Goal: Transaction & Acquisition: Purchase product/service

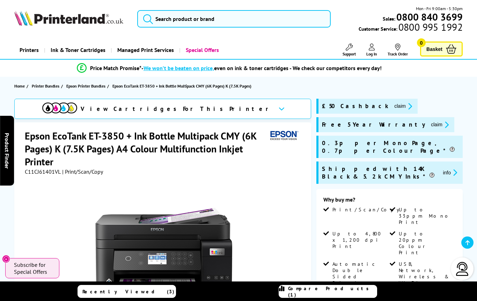
scroll to position [65, 0]
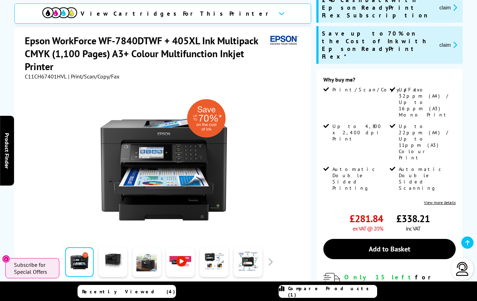
scroll to position [106, 0]
type input "et 385"
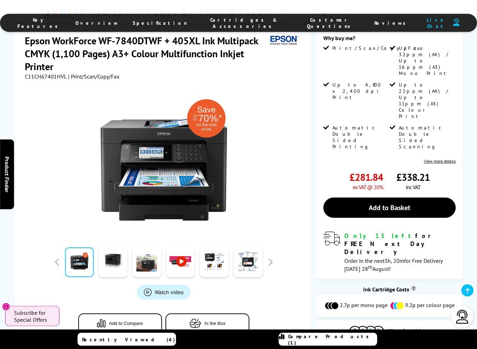
scroll to position [147, 0]
click at [135, 301] on button "Add to Compare" at bounding box center [120, 323] width 84 height 20
click at [339, 301] on span "Compare Products (1)" at bounding box center [332, 339] width 89 height 13
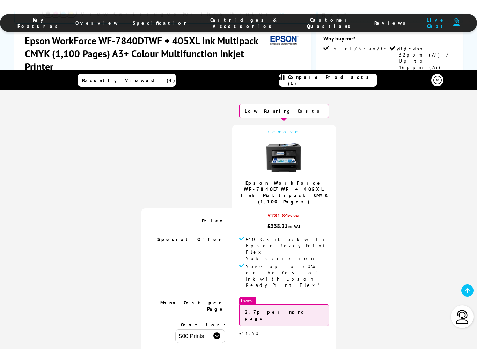
scroll to position [0, 0]
click at [128, 82] on span "Recently Viewed (4)" at bounding box center [128, 80] width 93 height 6
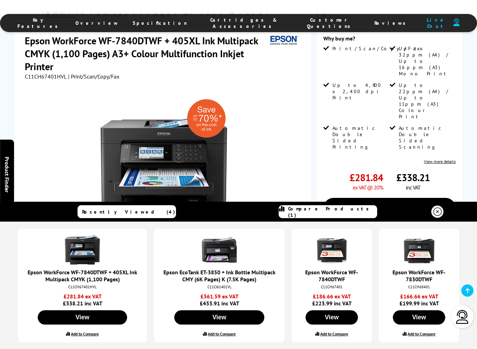
click at [332, 301] on label "Add to Compare" at bounding box center [334, 333] width 28 height 5
click at [0, 0] on input "Add to Compare" at bounding box center [0, 0] width 0 height 0
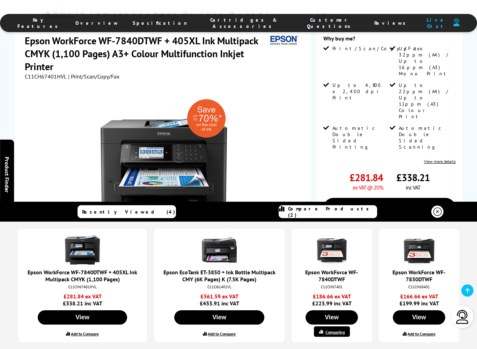
click at [415, 301] on label "Add to Compare" at bounding box center [421, 333] width 28 height 5
click at [0, 0] on input "Add to Compare" at bounding box center [0, 0] width 0 height 0
click at [220, 301] on label "Add to Compare" at bounding box center [222, 333] width 28 height 5
click at [0, 0] on input "Add to Compare" at bounding box center [0, 0] width 0 height 0
click at [85, 301] on label "Add to Compare" at bounding box center [85, 333] width 28 height 5
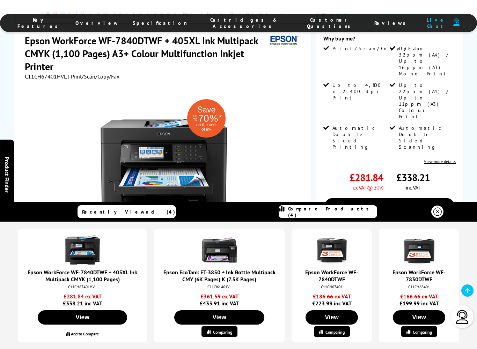
click at [0, 0] on input "Add to Compare" at bounding box center [0, 0] width 0 height 0
click at [325, 210] on span "Compare Products (4)" at bounding box center [332, 212] width 89 height 13
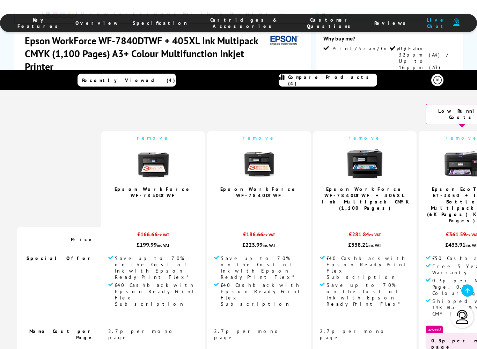
click at [163, 135] on link "remove" at bounding box center [153, 138] width 33 height 6
click at [244, 135] on link "remove" at bounding box center [259, 138] width 33 height 6
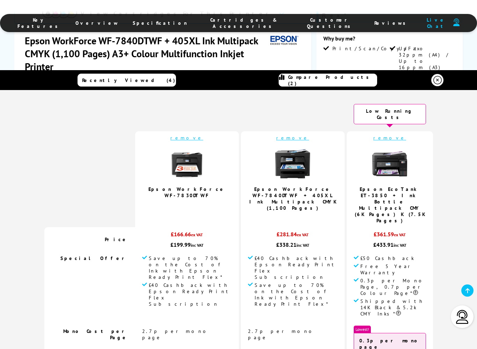
click at [126, 27] on li "Overview" at bounding box center [96, 23] width 57 height 13
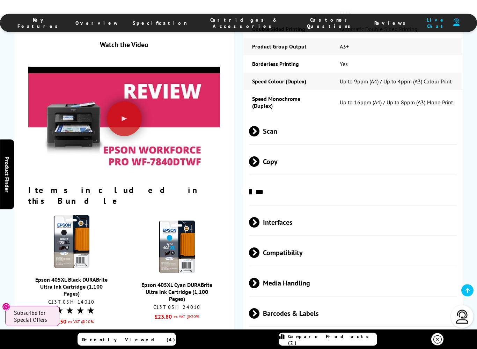
scroll to position [967, 0]
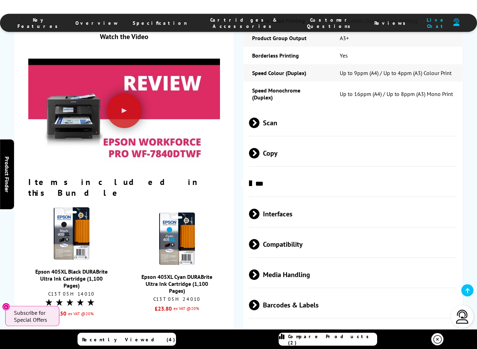
click at [305, 231] on span "Compatibility" at bounding box center [353, 244] width 208 height 26
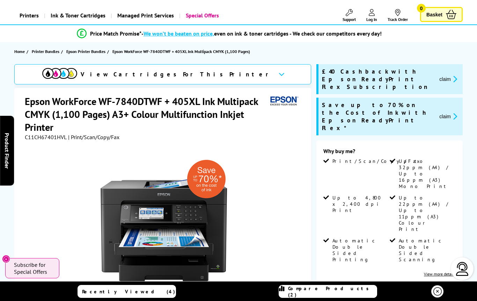
scroll to position [0, 0]
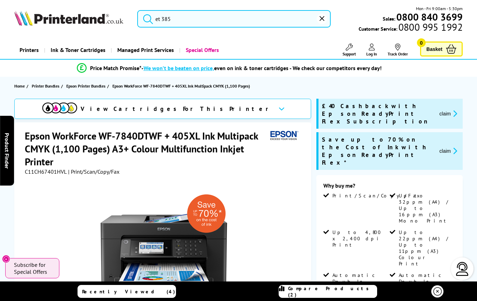
click at [219, 110] on div "View Cartridges For This Printer" at bounding box center [162, 109] width 297 height 20
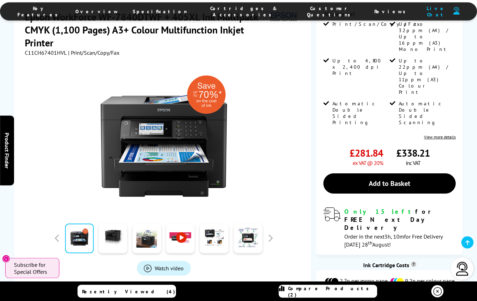
scroll to position [162, 0]
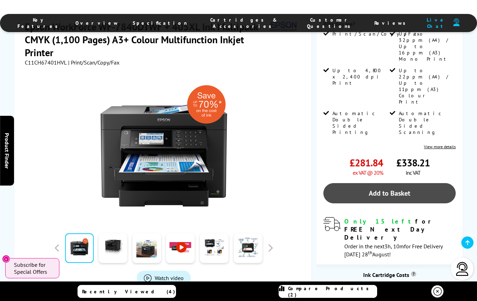
click at [383, 183] on link "Add to Basket" at bounding box center [389, 193] width 132 height 20
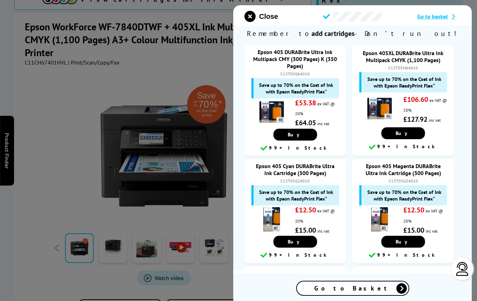
click at [380, 287] on div "Go to Basket" at bounding box center [353, 289] width 112 height 14
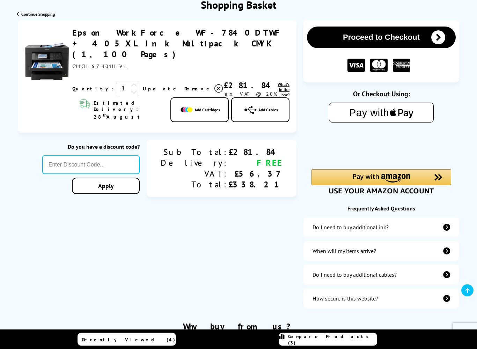
scroll to position [86, 0]
click at [445, 233] on div "Do I need to buy additional ink?" at bounding box center [381, 227] width 156 height 20
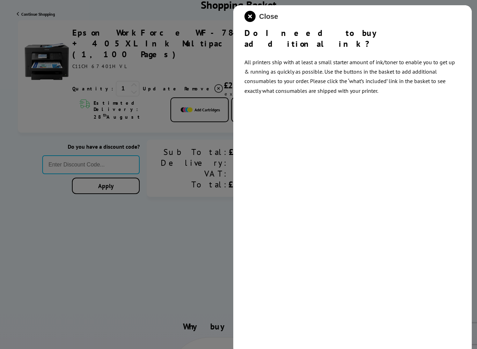
click at [262, 18] on span "Close" at bounding box center [268, 17] width 19 height 8
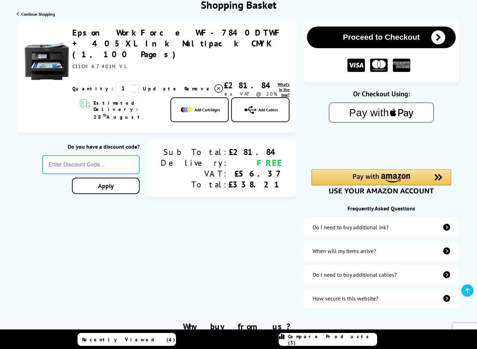
click at [277, 82] on span "What's in the box?" at bounding box center [283, 90] width 12 height 16
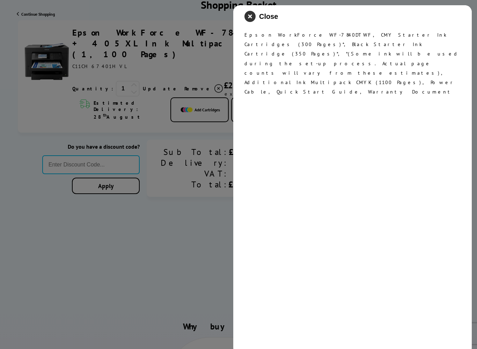
click at [247, 20] on icon "close modal" at bounding box center [249, 16] width 11 height 11
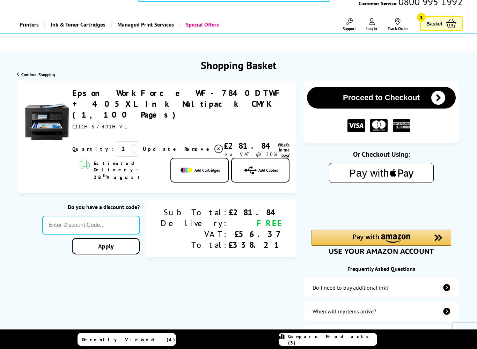
scroll to position [26, 0]
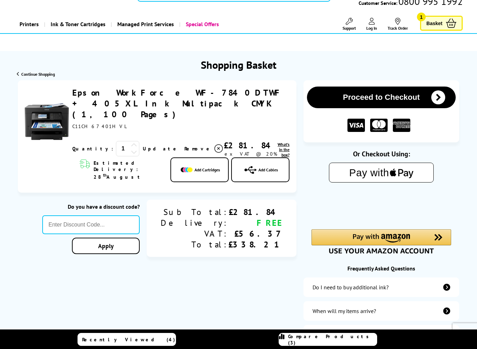
click at [200, 167] on span "Add Cartridges" at bounding box center [206, 169] width 25 height 5
click at [201, 167] on span "Add Cartridges" at bounding box center [206, 169] width 25 height 5
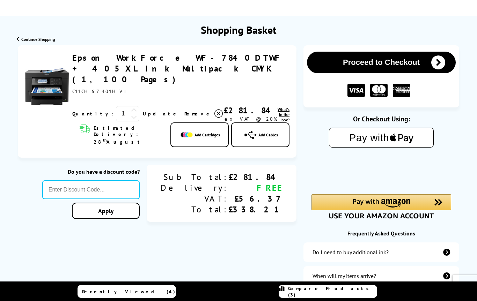
scroll to position [0, 0]
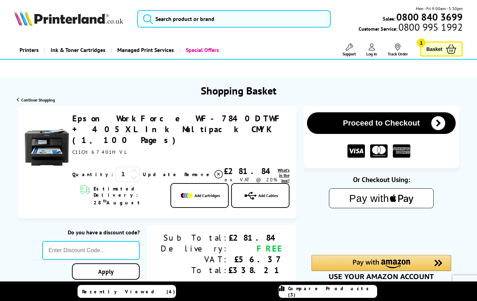
click at [199, 193] on span "Add Cartridges" at bounding box center [206, 195] width 25 height 5
click at [433, 53] on span "Basket" at bounding box center [434, 48] width 16 height 9
